Goal: Find specific page/section: Find specific page/section

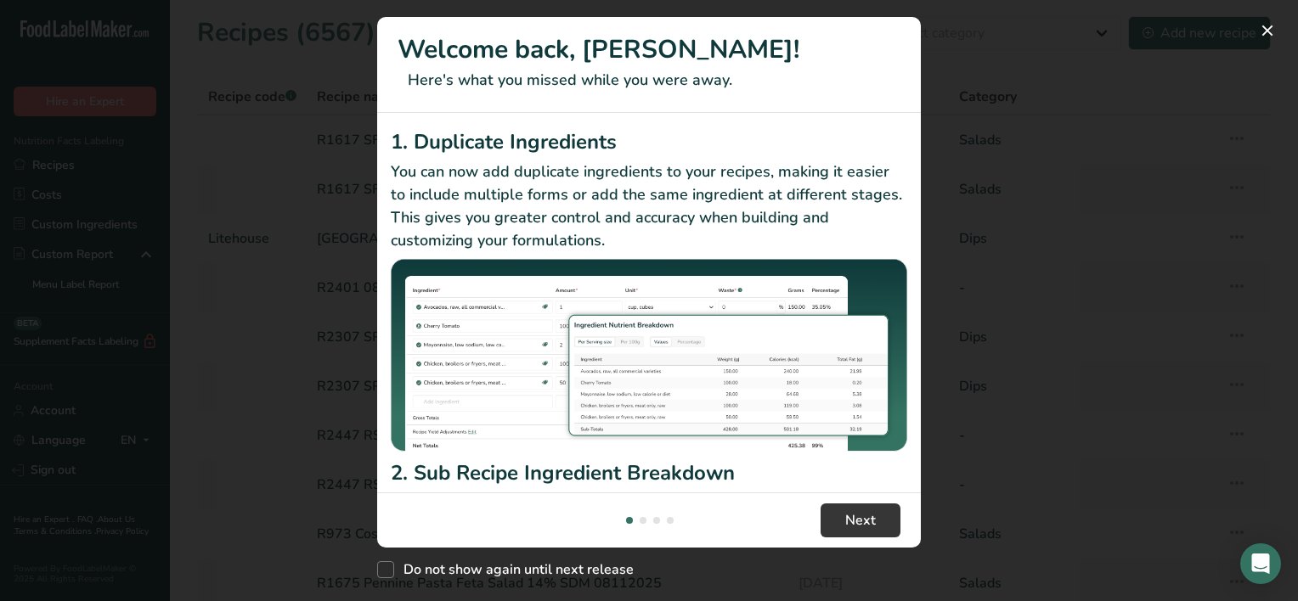
click at [864, 516] on span "Next" at bounding box center [860, 521] width 31 height 20
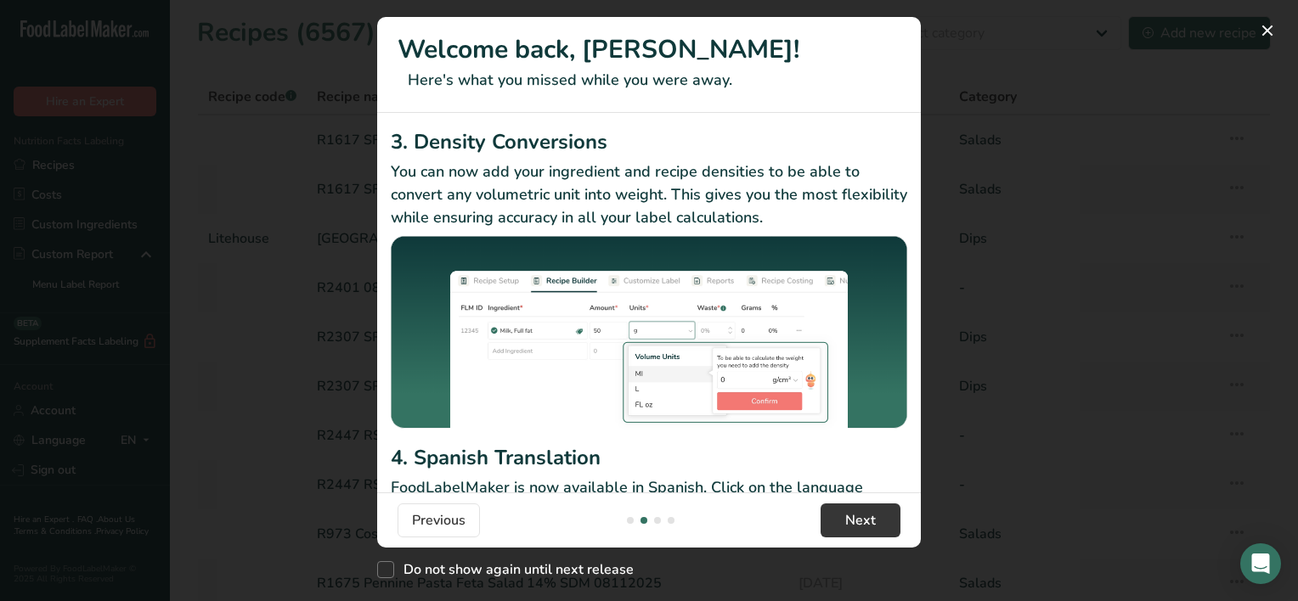
click at [864, 516] on span "Next" at bounding box center [860, 521] width 31 height 20
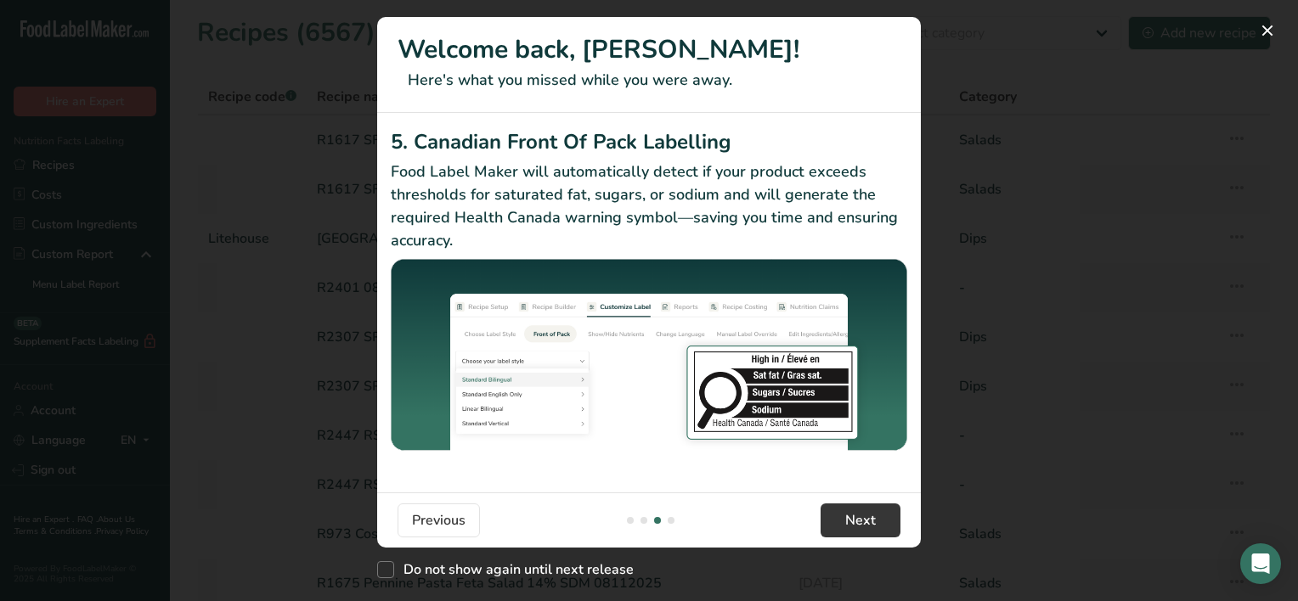
click at [864, 516] on span "Next" at bounding box center [860, 521] width 31 height 20
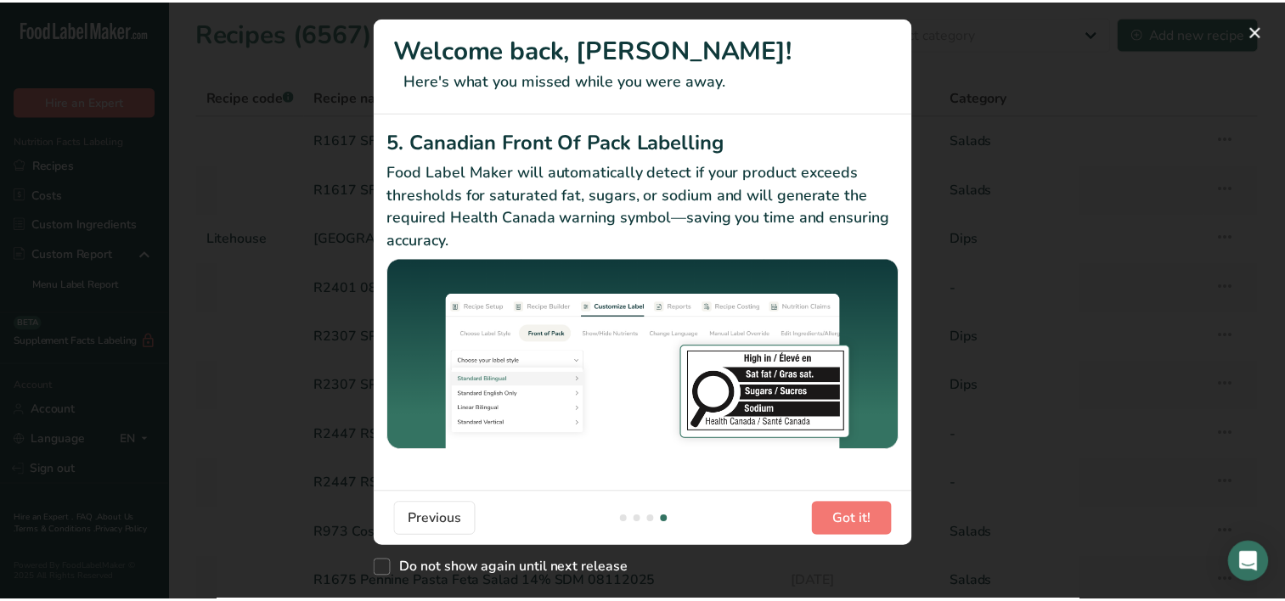
scroll to position [0, 1631]
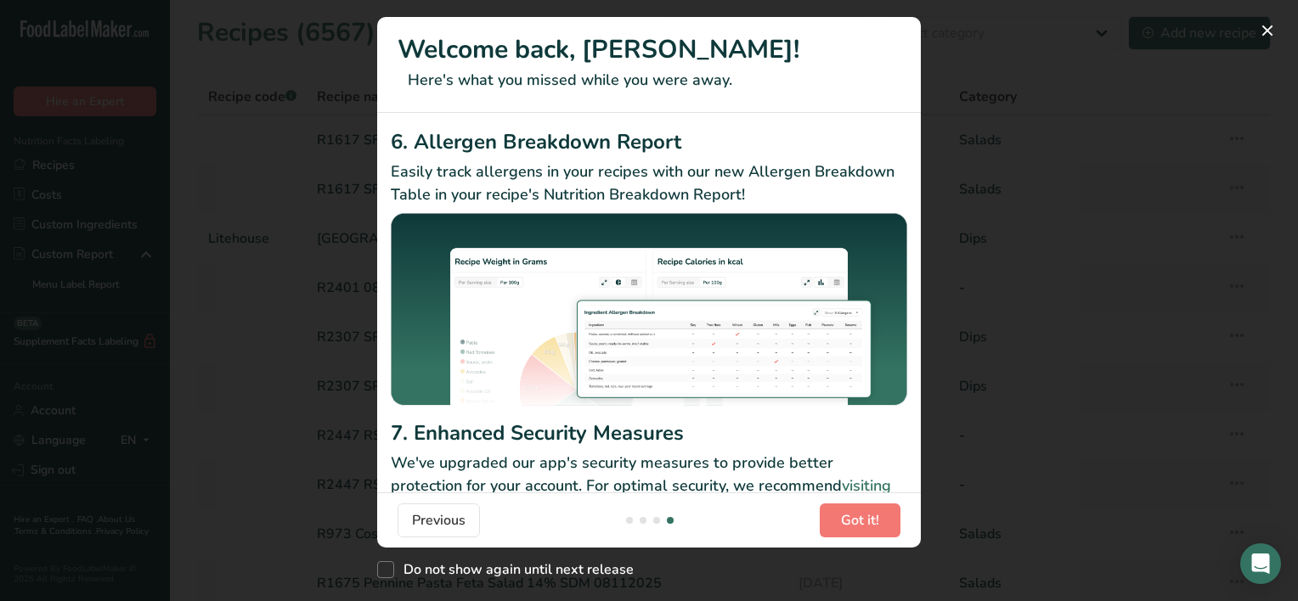
click at [864, 516] on span "Got it!" at bounding box center [860, 521] width 38 height 20
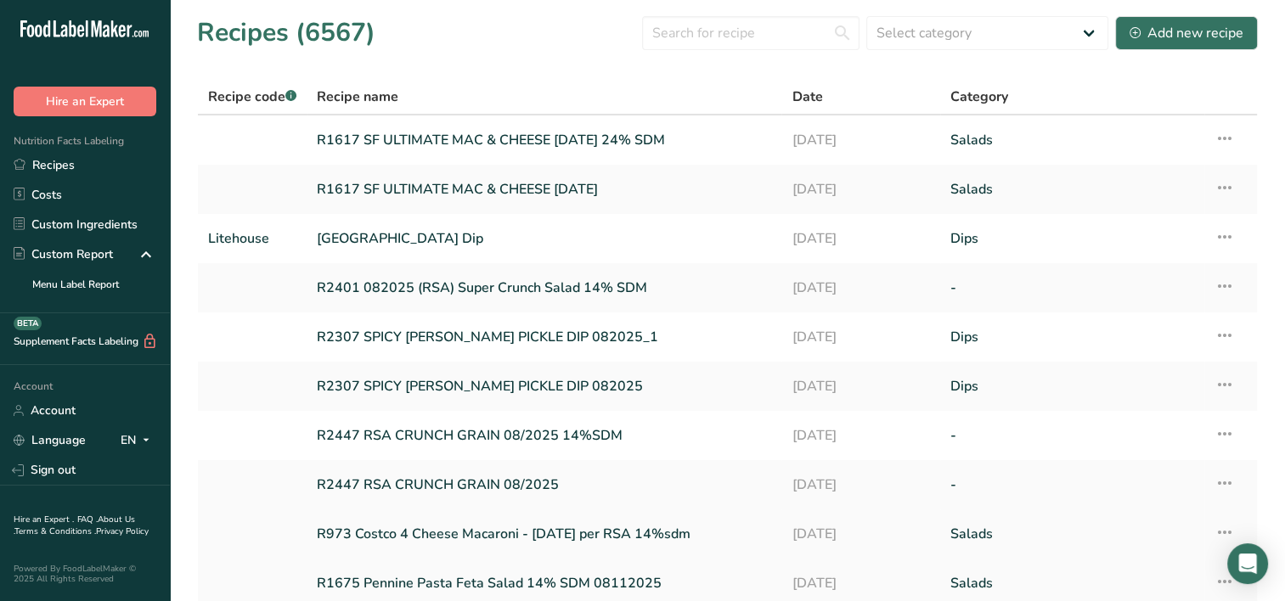
drag, startPoint x: 0, startPoint y: 0, endPoint x: 864, endPoint y: 516, distance: 1006.2
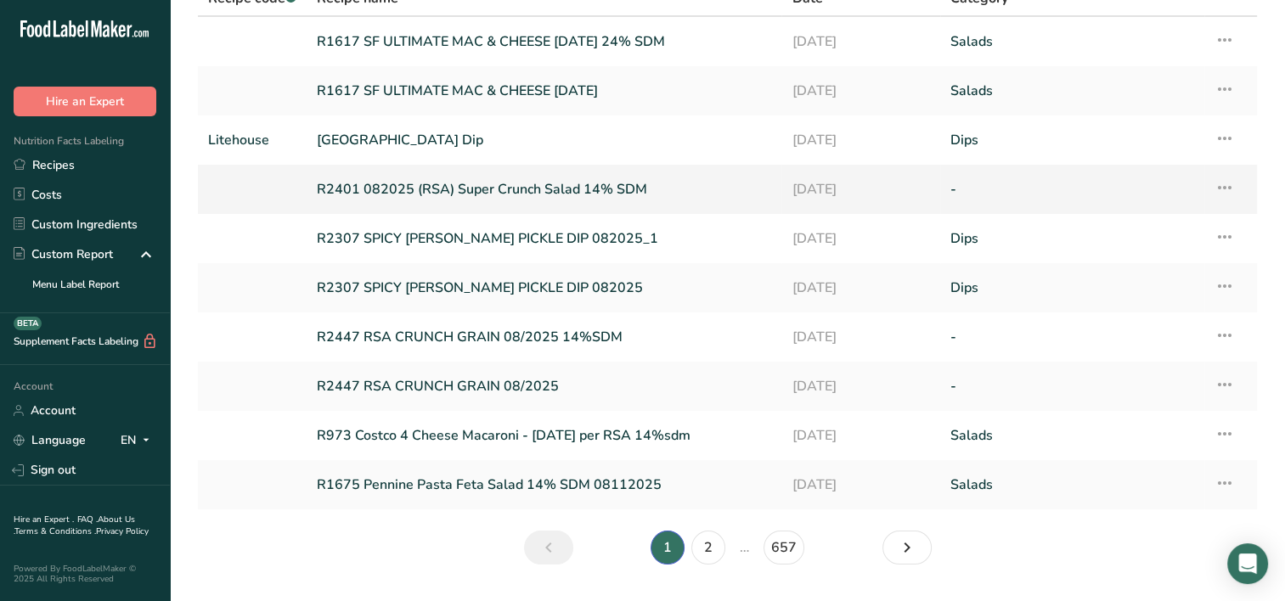
scroll to position [0, 0]
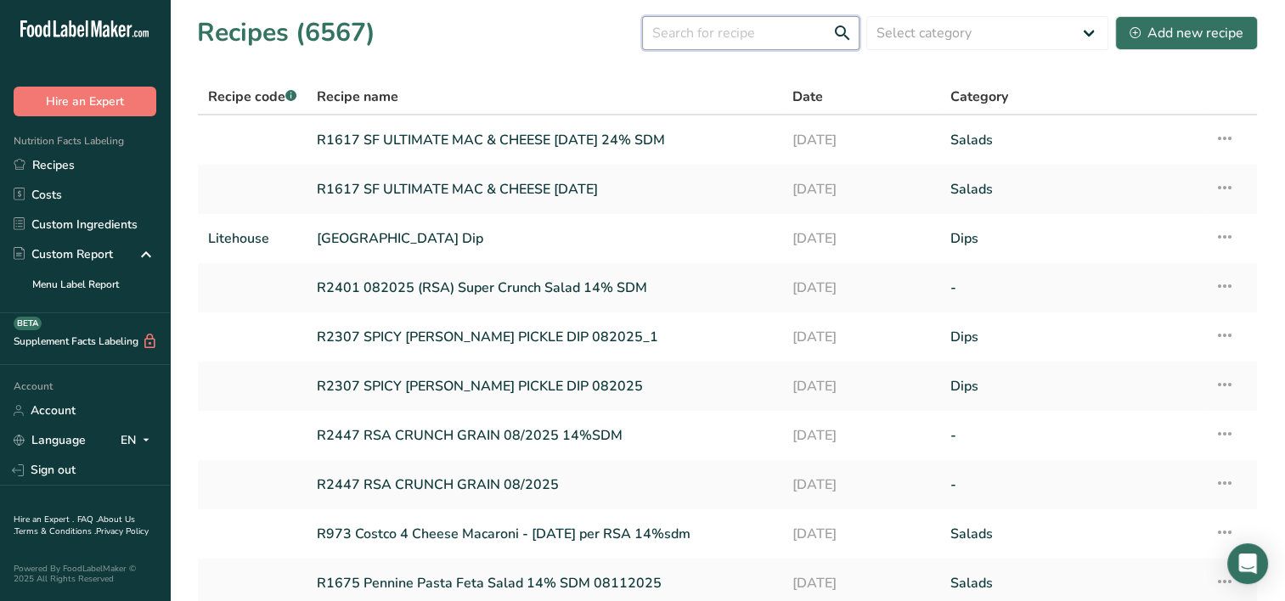
click at [669, 31] on input "text" at bounding box center [750, 33] width 217 height 34
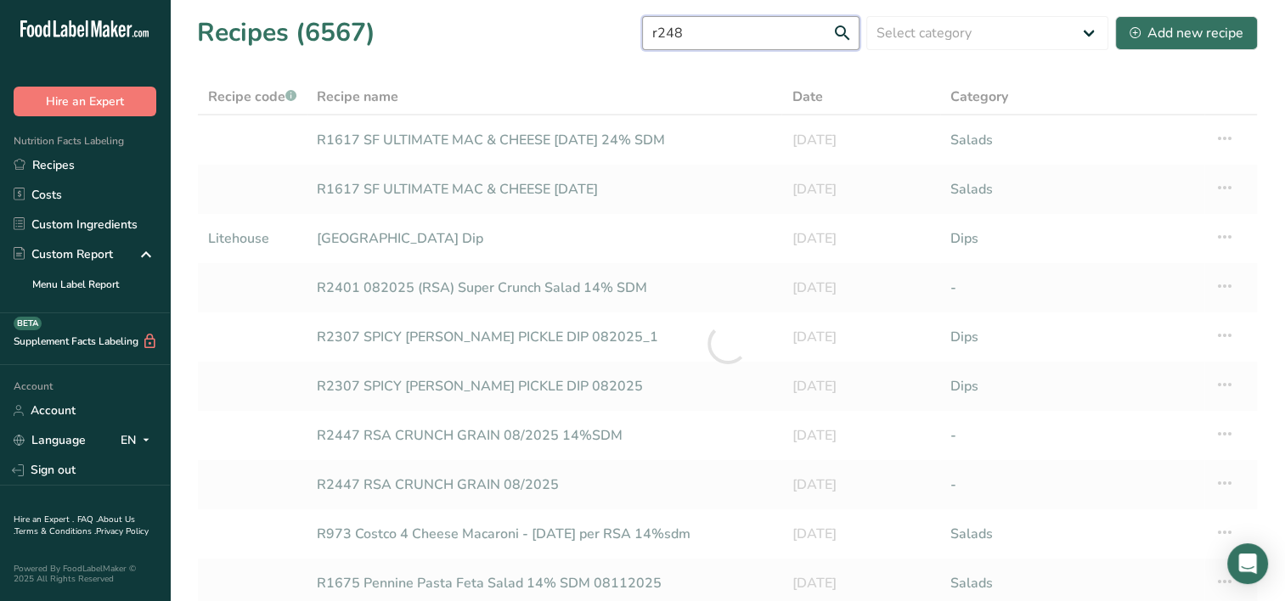
type input "r248"
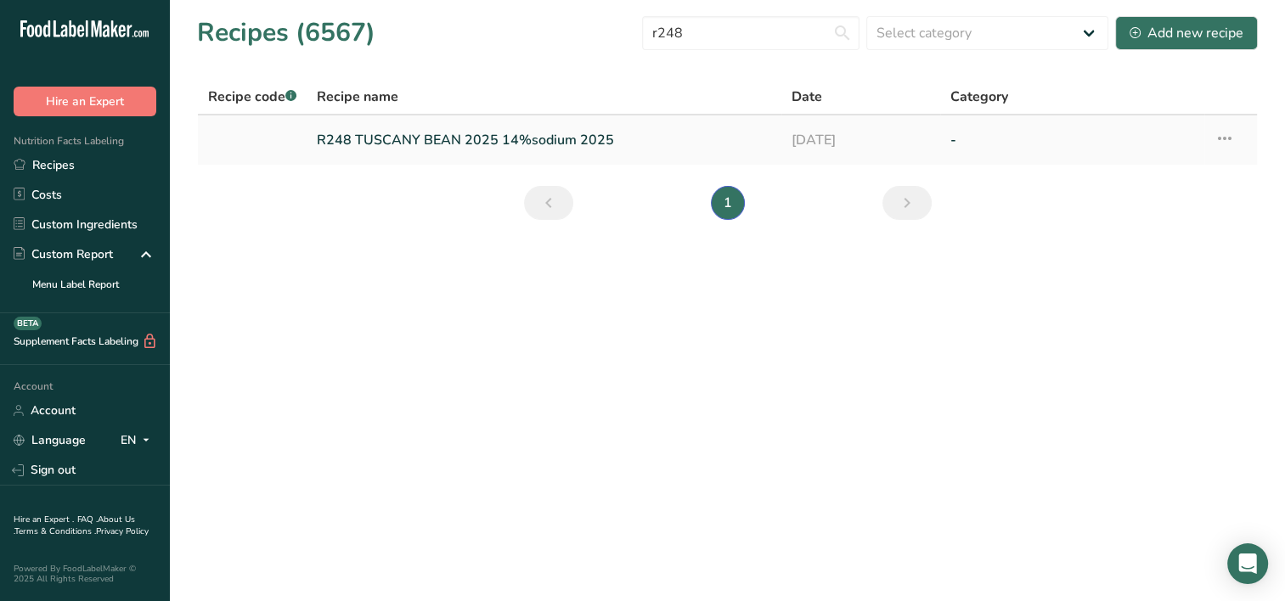
click at [527, 141] on link "R248 TUSCANY BEAN 2025 14%sodium 2025" at bounding box center [544, 140] width 454 height 36
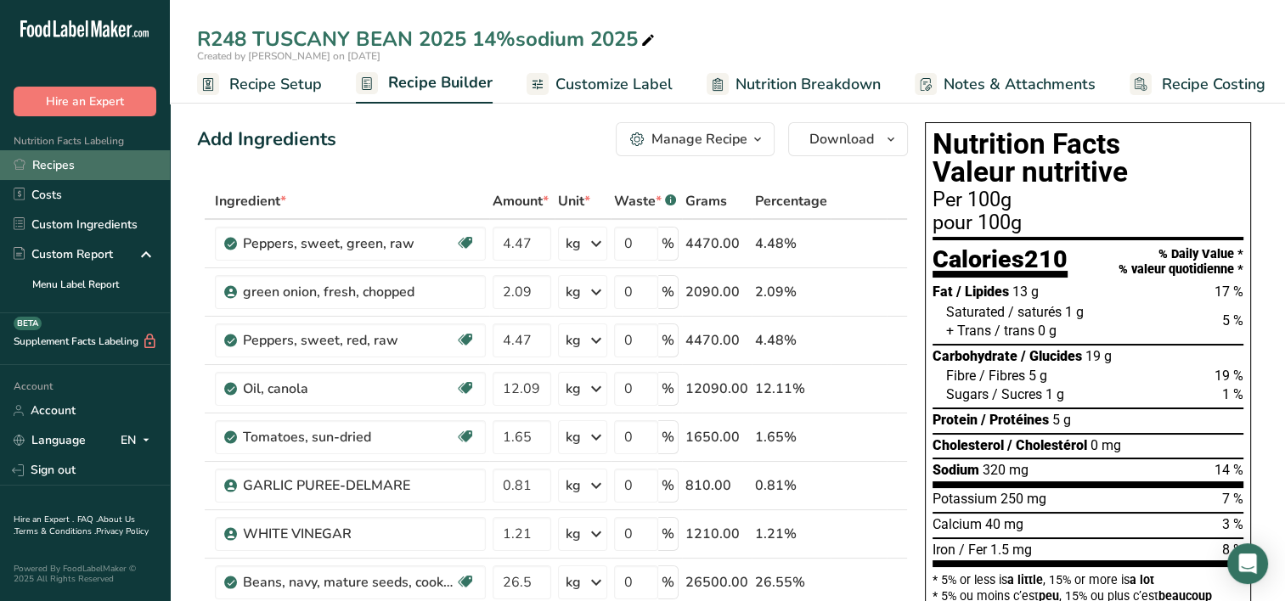
click at [95, 166] on link "Recipes" at bounding box center [85, 165] width 170 height 30
